Goal: Information Seeking & Learning: Learn about a topic

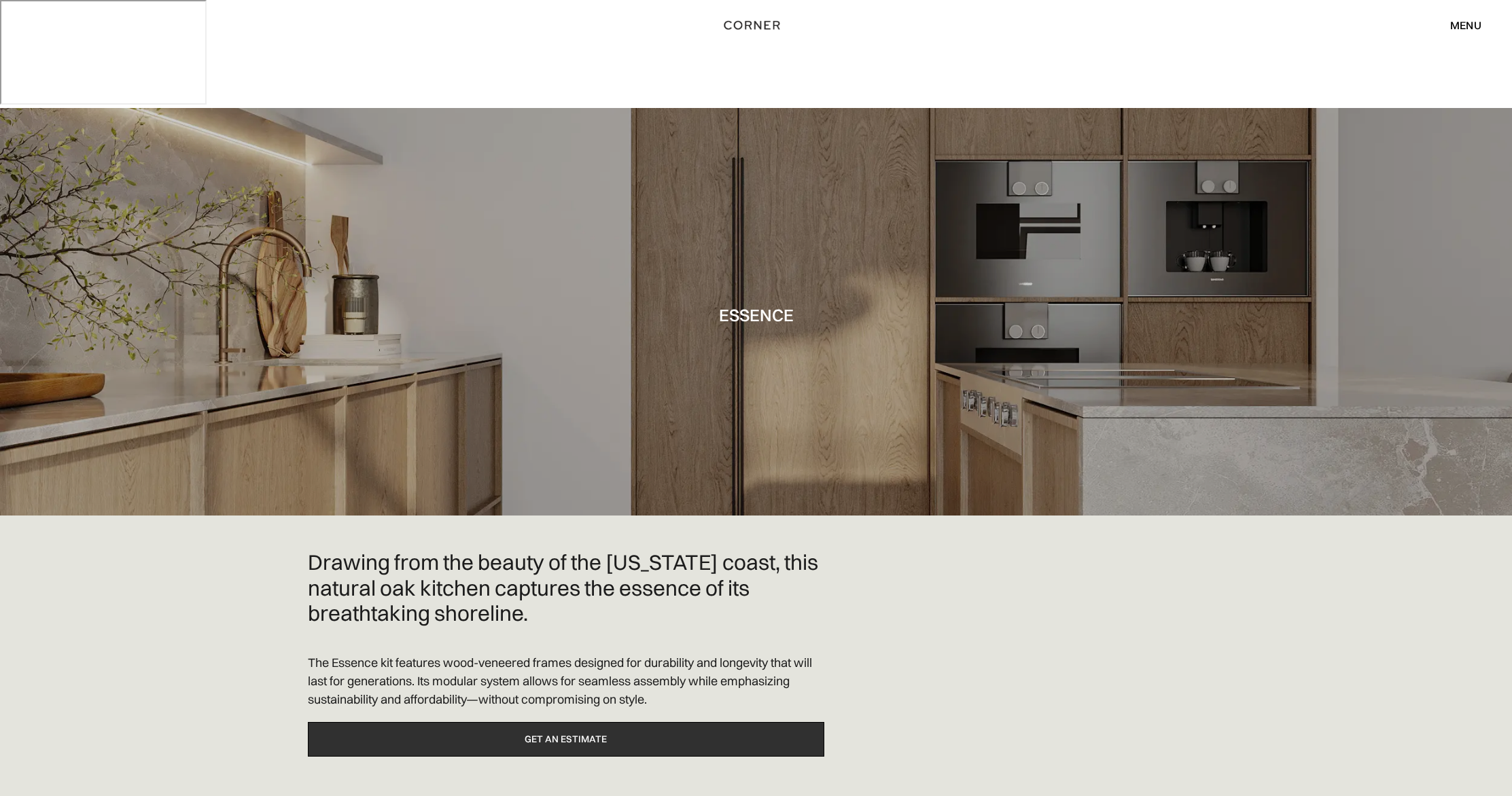
click at [547, 722] on link "Get an estimate" at bounding box center [566, 739] width 516 height 35
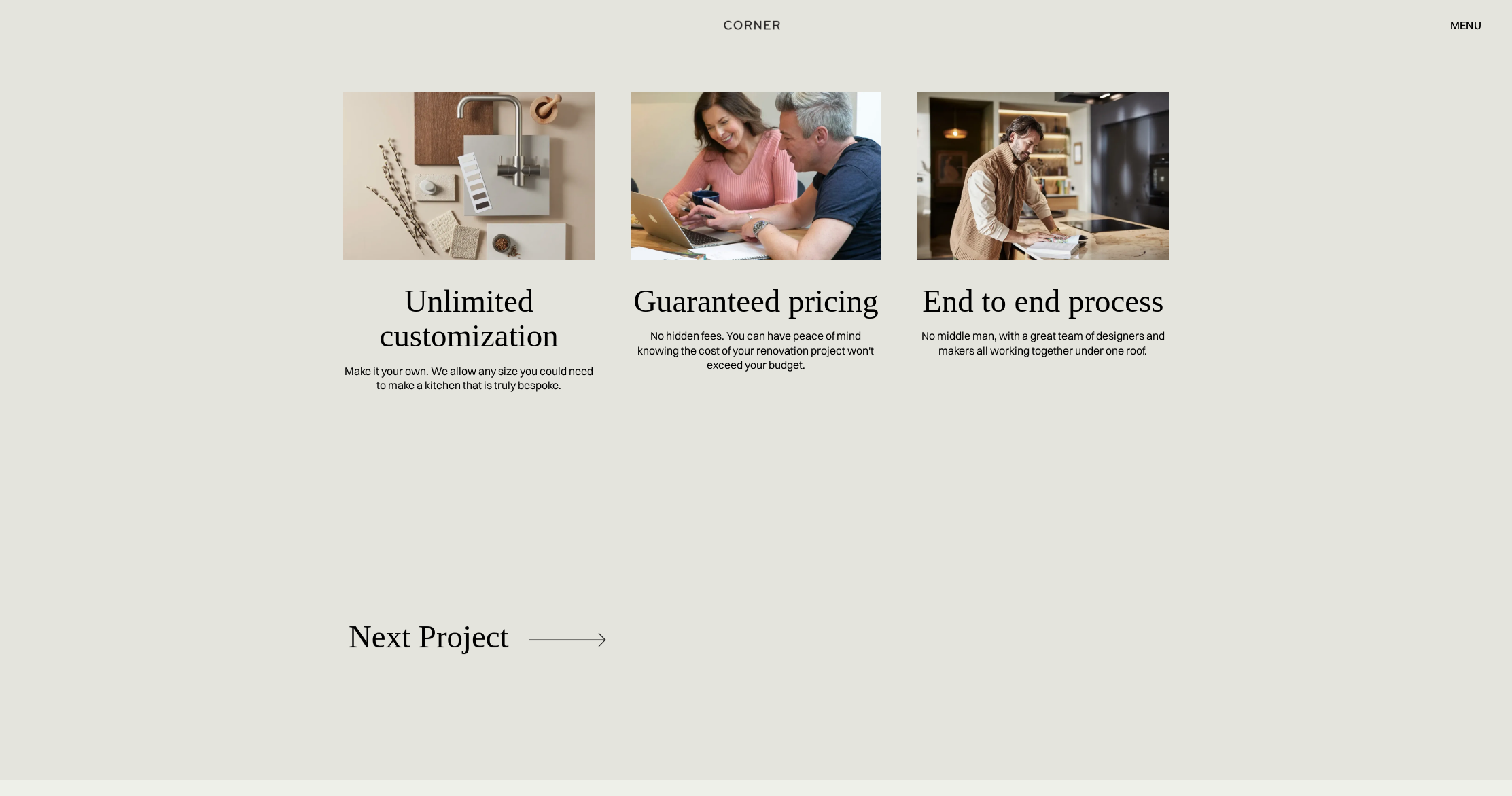
scroll to position [6258, 0]
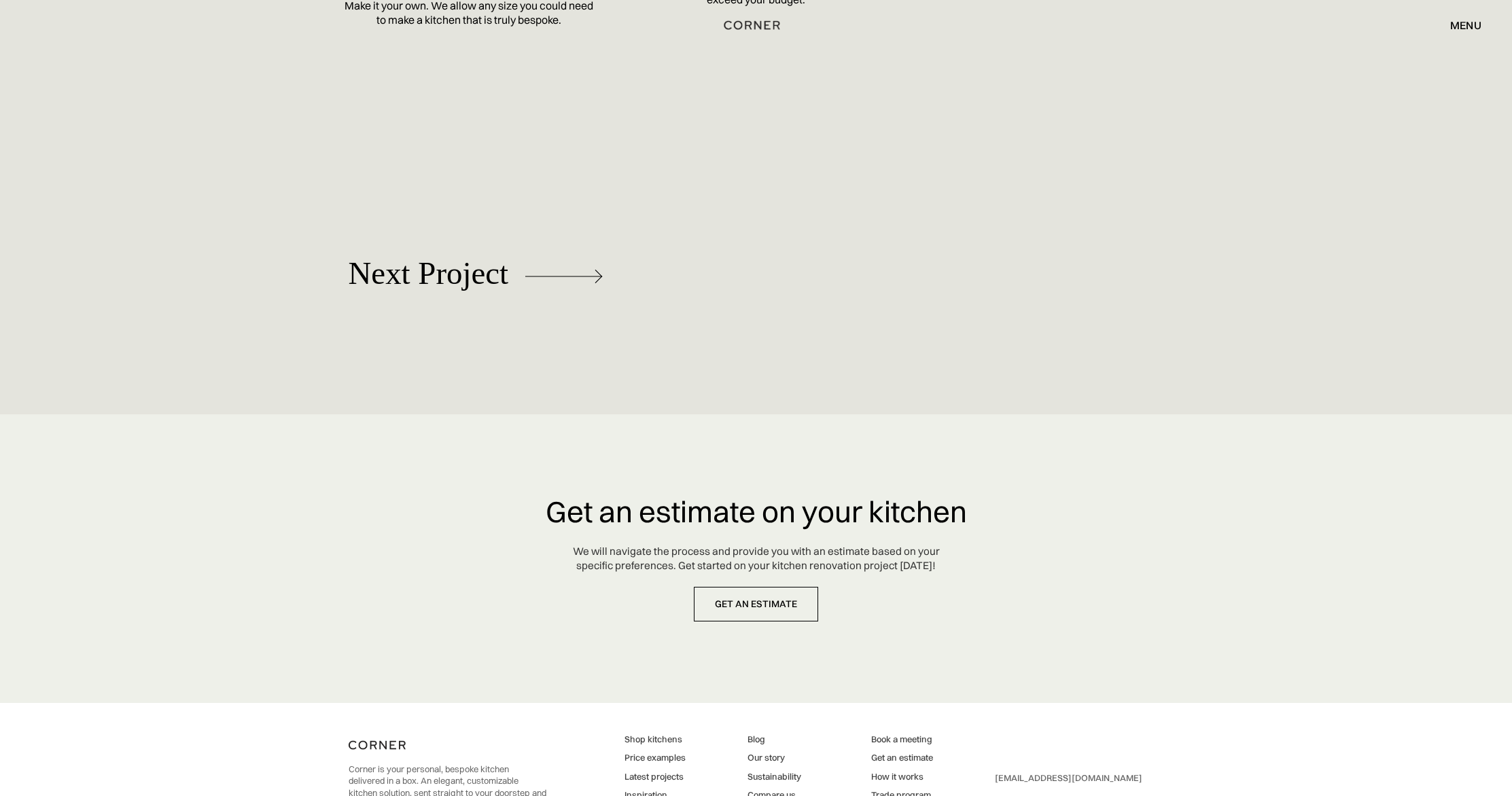
click at [674, 752] on link "Price examples" at bounding box center [662, 758] width 76 height 12
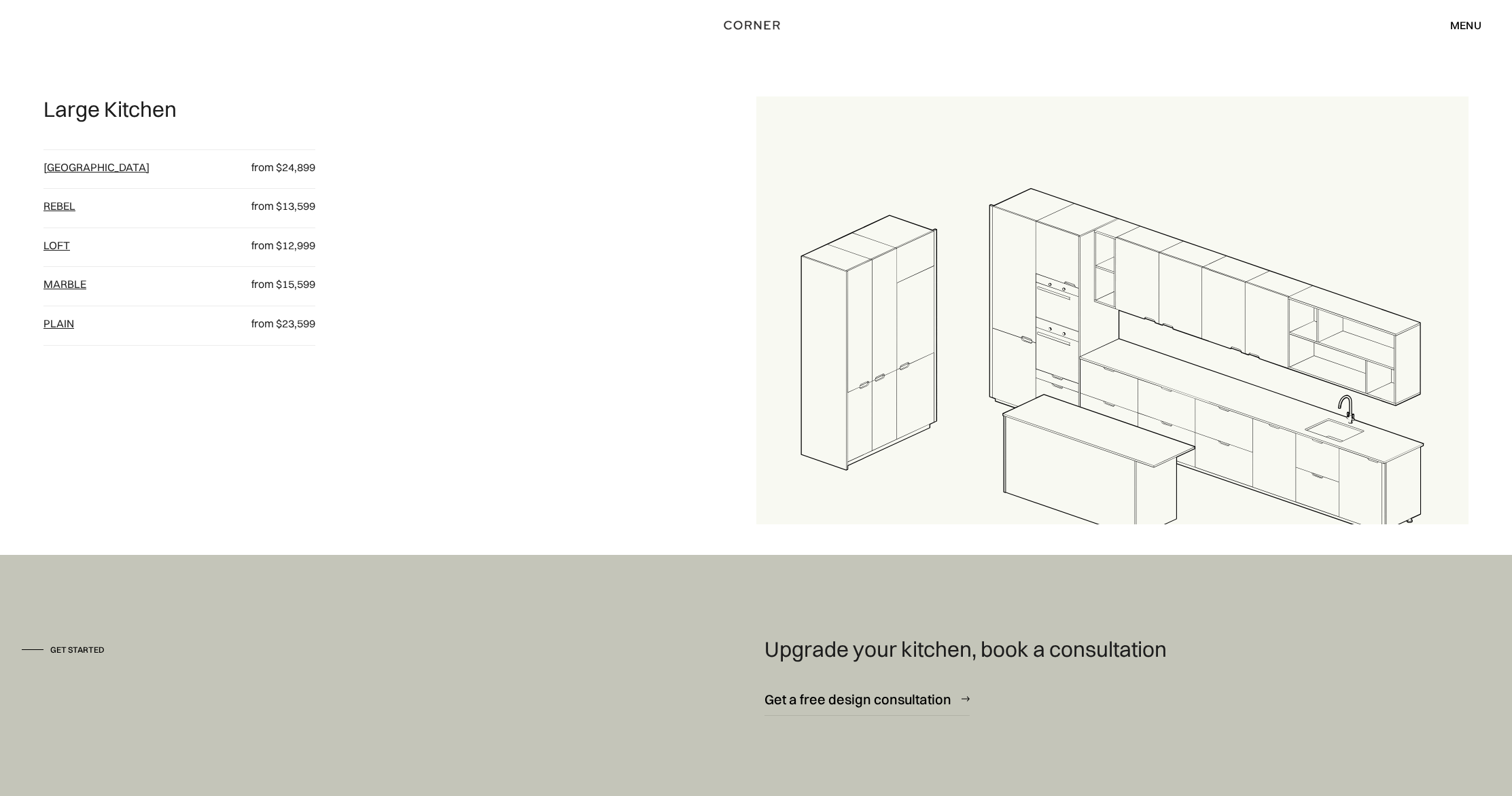
scroll to position [2049, 0]
